Goal: Check status: Check status

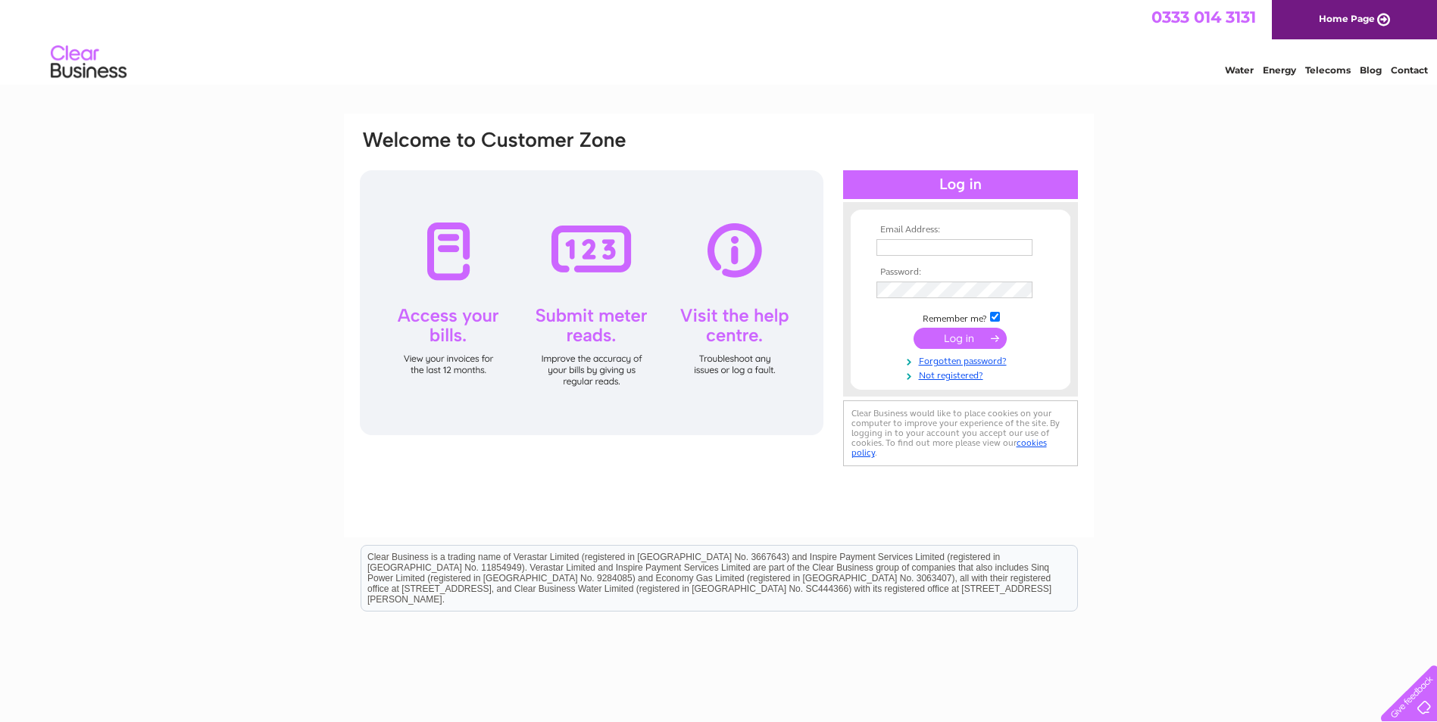
click at [898, 245] on input "text" at bounding box center [954, 247] width 156 height 17
type input "sue.kirk2@btopenworld.com"
click at [913, 329] on input "submit" at bounding box center [959, 339] width 93 height 21
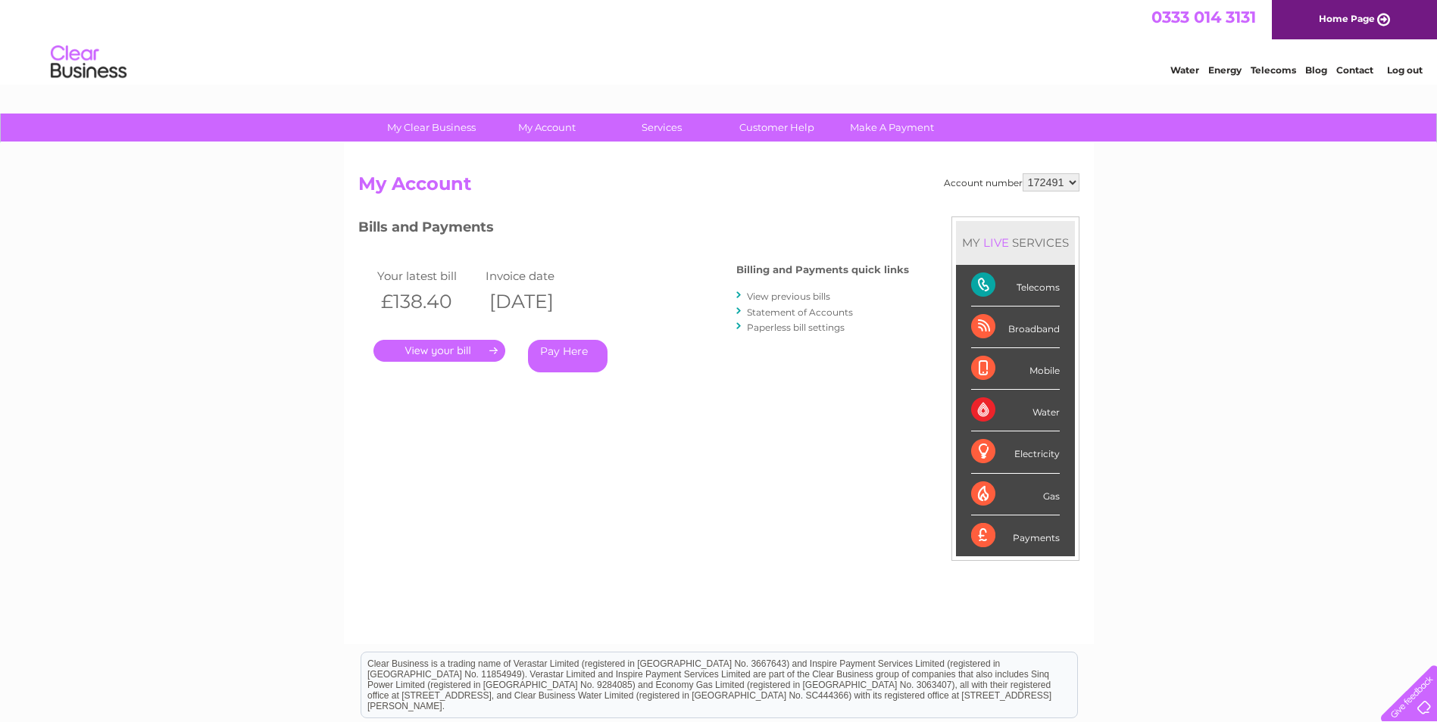
click at [460, 345] on link "." at bounding box center [439, 351] width 132 height 22
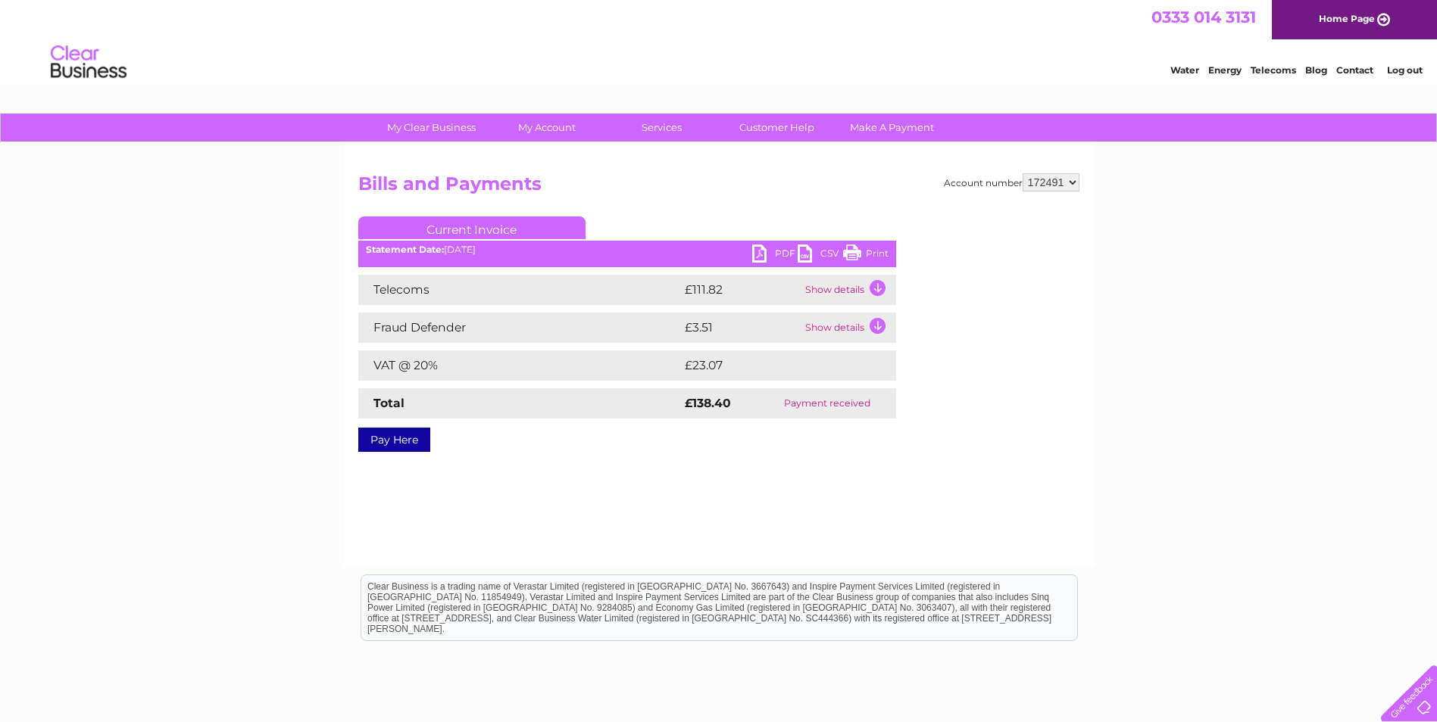
click at [832, 297] on td "Show details" at bounding box center [848, 290] width 95 height 30
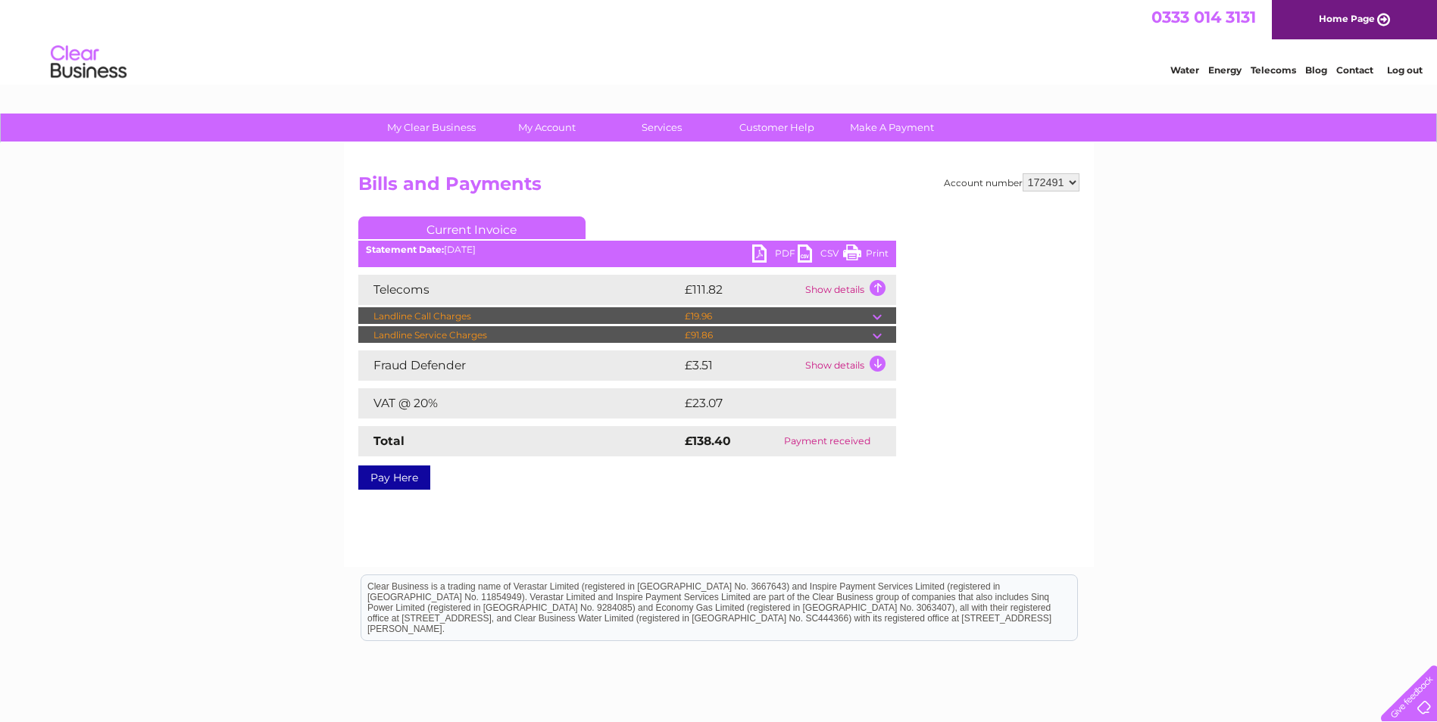
click at [873, 314] on td at bounding box center [883, 316] width 23 height 18
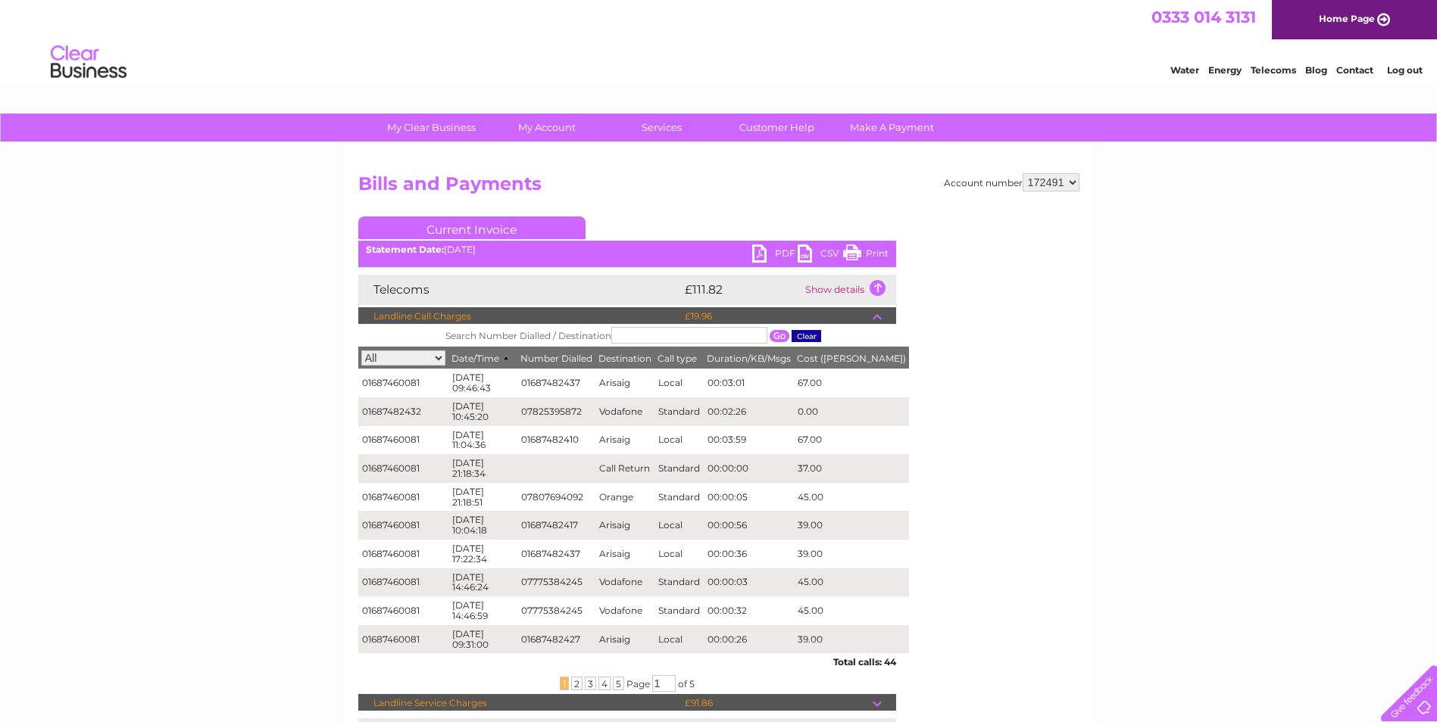
click at [874, 312] on td at bounding box center [883, 316] width 23 height 18
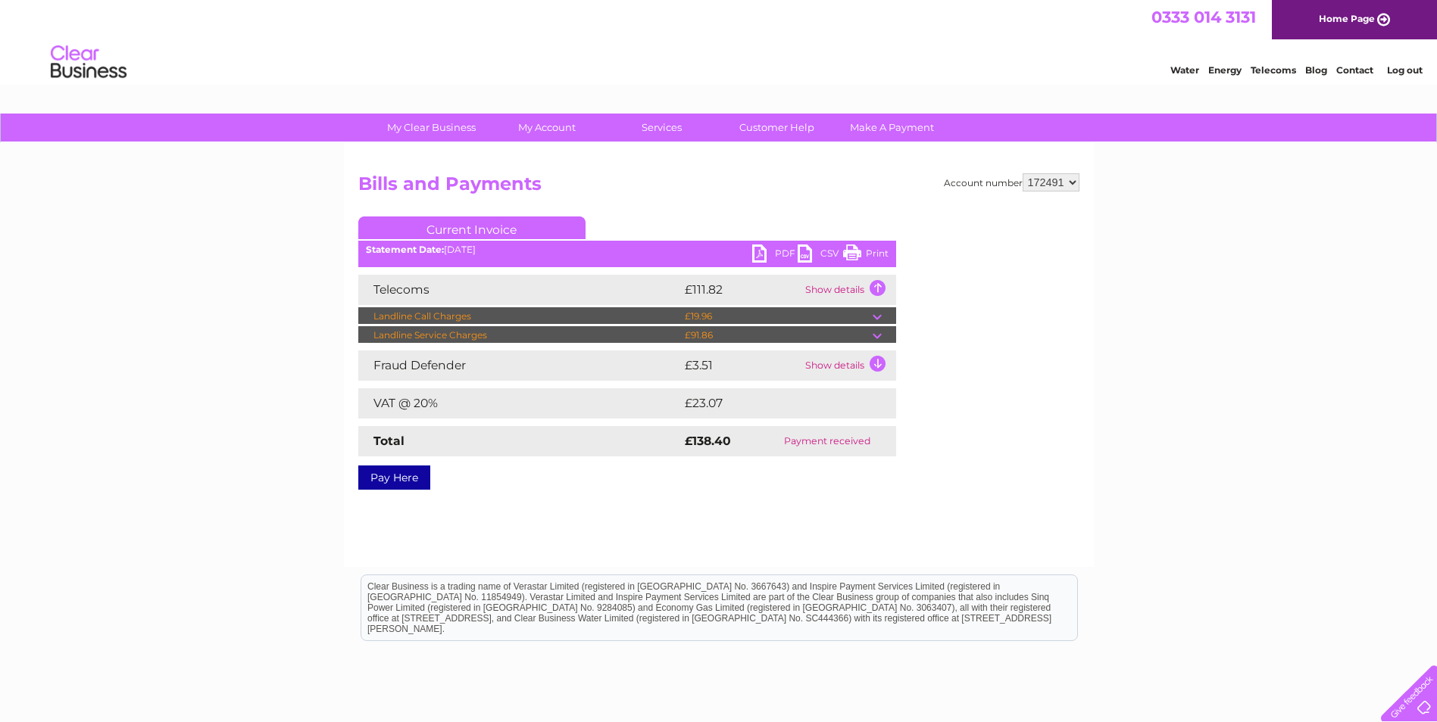
click at [879, 338] on td at bounding box center [883, 335] width 23 height 18
